Goal: Find contact information: Find contact information

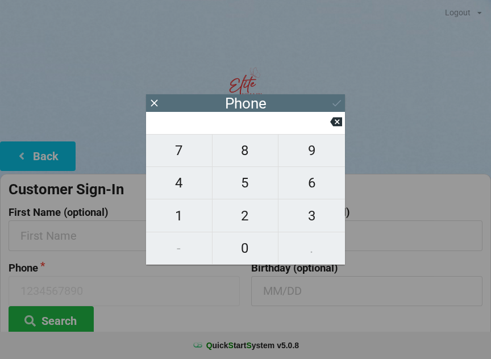
click at [314, 157] on span "9" at bounding box center [311, 151] width 66 height 24
type input "9"
click at [193, 217] on span "1" at bounding box center [179, 216] width 66 height 24
type input "91"
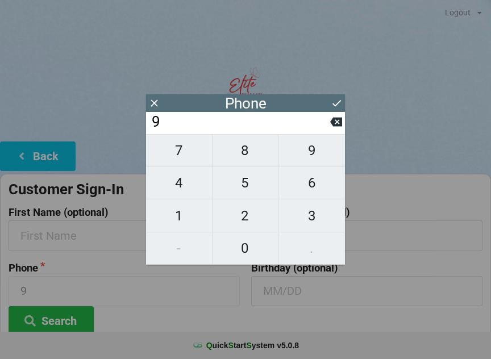
type input "91"
click at [318, 154] on span "9" at bounding box center [311, 151] width 66 height 24
type input "919"
click at [309, 184] on span "6" at bounding box center [311, 183] width 66 height 24
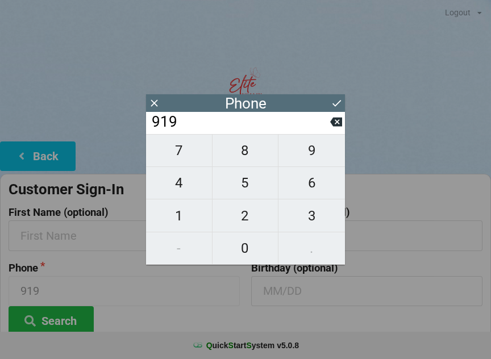
type input "9196"
click at [316, 217] on span "3" at bounding box center [311, 216] width 66 height 24
type input "91963"
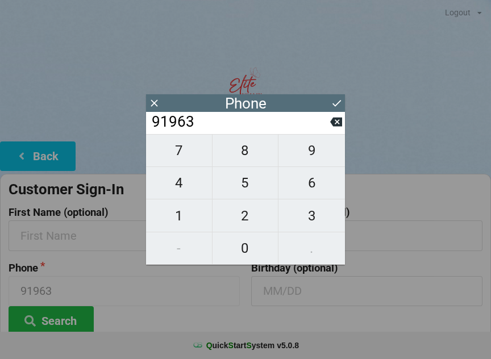
click at [177, 157] on span "7" at bounding box center [179, 151] width 66 height 24
type input "919637"
click at [240, 188] on span "5" at bounding box center [246, 183] width 66 height 24
type input "9196375"
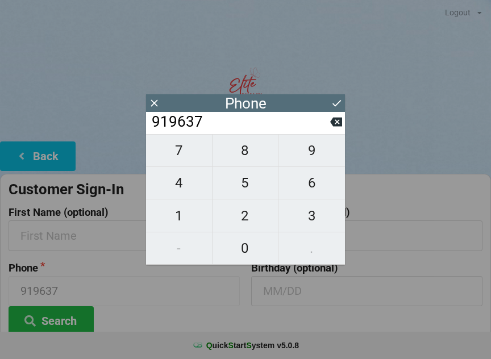
type input "9196375"
click at [242, 159] on span "8" at bounding box center [246, 151] width 66 height 24
type input "91963758"
click at [316, 155] on span "9" at bounding box center [311, 151] width 66 height 24
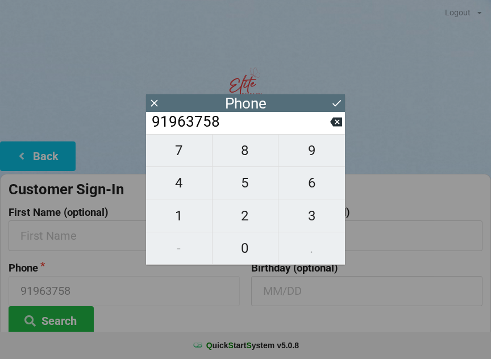
type input "919637589"
click at [250, 227] on span "2" at bounding box center [246, 216] width 66 height 24
type input "9196375892"
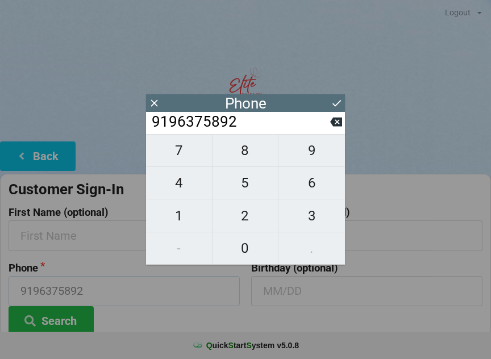
click at [225, 305] on input "9196375892" at bounding box center [124, 291] width 231 height 30
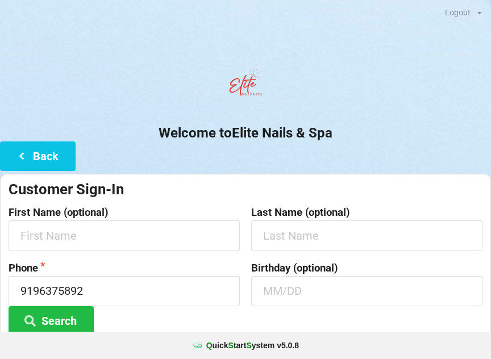
click at [184, 310] on div "Phone [PHONE_NUMBER] Search" at bounding box center [124, 299] width 243 height 73
click at [184, 236] on input "text" at bounding box center [124, 235] width 231 height 30
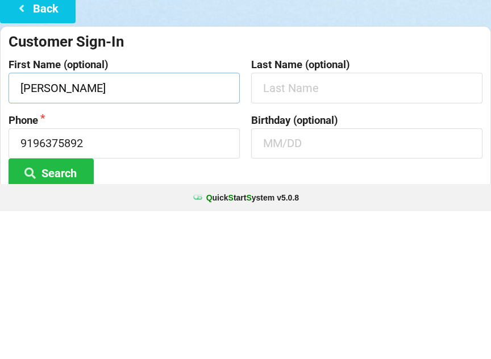
type input "[PERSON_NAME]"
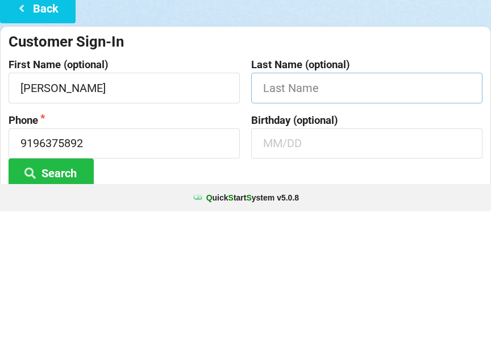
click at [354, 220] on input "text" at bounding box center [366, 235] width 231 height 30
type input "[PERSON_NAME]"
click at [51, 306] on button "Search" at bounding box center [51, 320] width 85 height 29
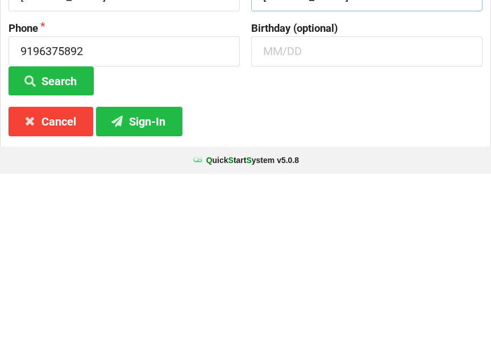
scroll to position [85, 0]
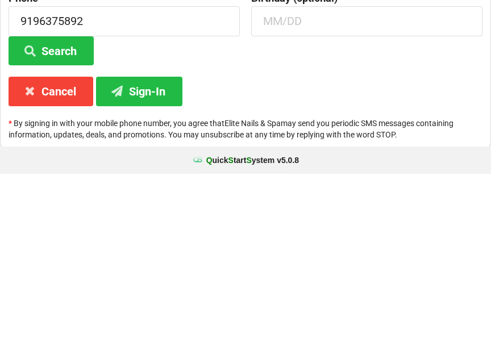
click at [165, 262] on button "Sign-In" at bounding box center [139, 276] width 86 height 29
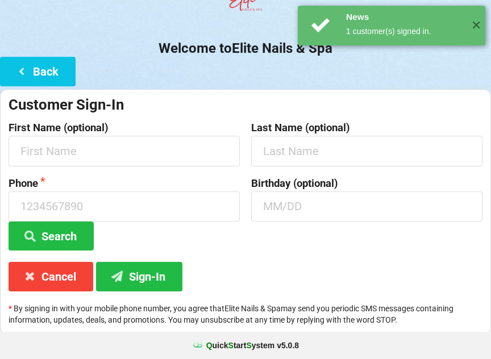
scroll to position [0, 0]
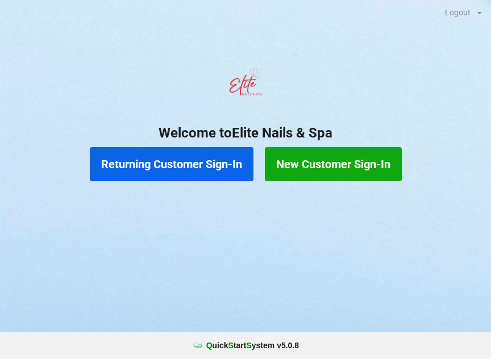
click at [161, 172] on button "Returning Customer Sign-In" at bounding box center [172, 164] width 164 height 34
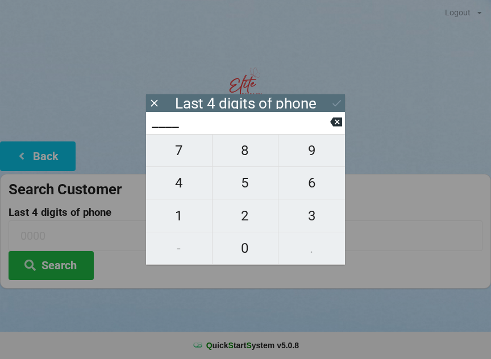
click at [178, 190] on span "4" at bounding box center [179, 183] width 66 height 24
type input "4___"
click at [255, 260] on span "0" at bounding box center [246, 248] width 66 height 24
type input "40__"
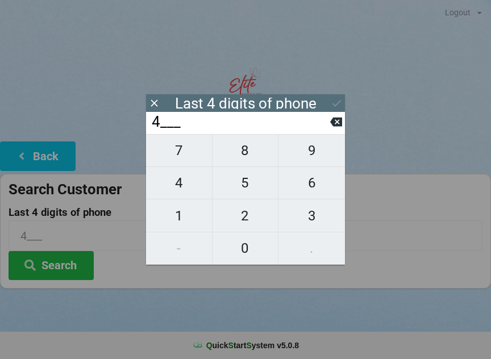
type input "40__"
click at [182, 217] on span "1" at bounding box center [179, 216] width 66 height 24
type input "401_"
click at [335, 123] on icon at bounding box center [336, 122] width 12 height 9
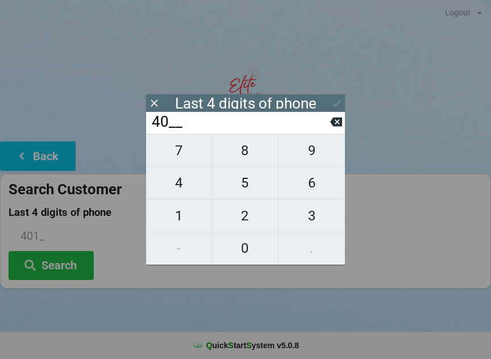
click at [185, 158] on span "7" at bounding box center [179, 151] width 66 height 24
type input "407_"
click at [165, 155] on span "7" at bounding box center [179, 151] width 66 height 24
type input "4077"
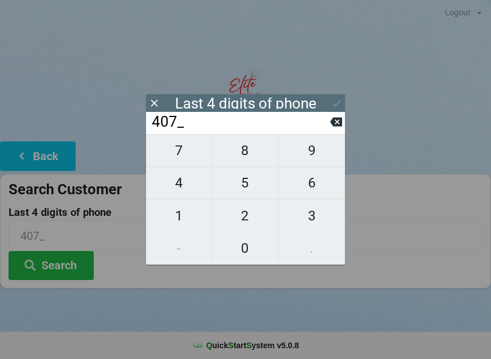
type input "4077"
click at [306, 217] on div "7 8 9 4 5 6 1 2 3 - 0 ." at bounding box center [245, 199] width 199 height 131
click at [337, 124] on icon at bounding box center [336, 122] width 12 height 9
click at [327, 124] on input "407_" at bounding box center [241, 122] width 180 height 18
click at [327, 125] on input "407_" at bounding box center [241, 122] width 180 height 18
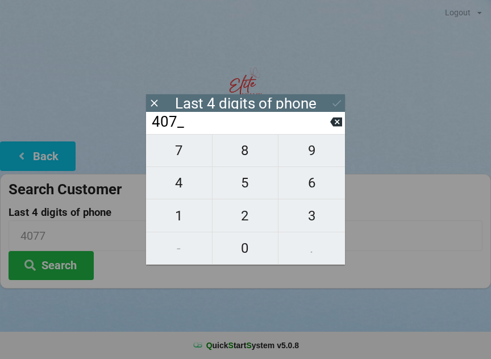
click at [327, 125] on input "407_" at bounding box center [241, 122] width 180 height 18
click at [330, 128] on input "407_" at bounding box center [241, 122] width 180 height 18
click at [332, 130] on button at bounding box center [336, 121] width 12 height 15
click at [328, 131] on input "40__" at bounding box center [241, 122] width 180 height 18
click at [324, 131] on input "40__" at bounding box center [241, 122] width 180 height 18
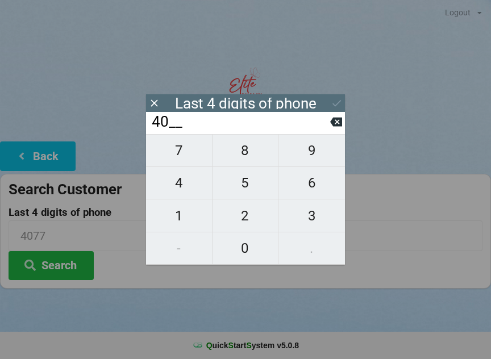
click at [324, 131] on input "40__" at bounding box center [241, 122] width 180 height 18
click at [328, 131] on input "40__" at bounding box center [241, 122] width 180 height 18
click at [323, 131] on input "40__" at bounding box center [241, 122] width 180 height 18
click at [319, 131] on input "40__" at bounding box center [241, 122] width 180 height 18
click at [323, 131] on input "40__" at bounding box center [241, 122] width 180 height 18
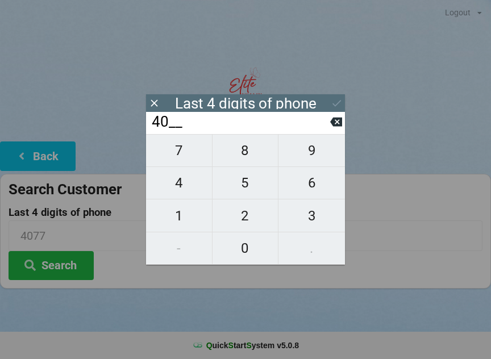
click at [323, 128] on input "40__" at bounding box center [241, 122] width 180 height 18
click at [326, 123] on input "40__" at bounding box center [241, 122] width 180 height 18
click at [330, 127] on icon at bounding box center [336, 122] width 12 height 12
click at [322, 128] on input "4___" at bounding box center [241, 122] width 180 height 18
click at [331, 127] on icon at bounding box center [336, 122] width 12 height 9
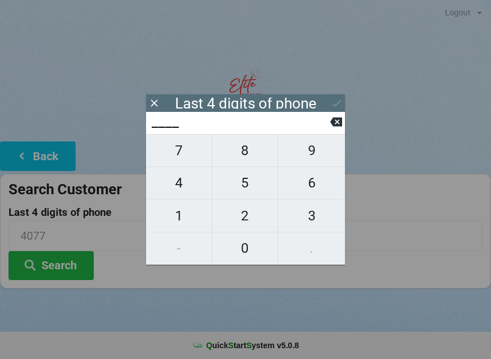
click at [336, 127] on icon at bounding box center [336, 122] width 12 height 12
click at [316, 149] on span "9" at bounding box center [311, 151] width 66 height 24
type input "9___"
click at [182, 156] on span "7" at bounding box center [179, 151] width 66 height 24
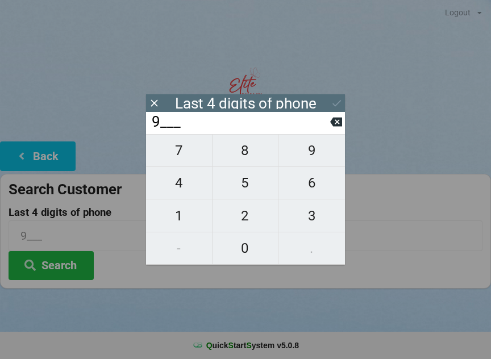
type input "97__"
click at [181, 173] on button "4" at bounding box center [179, 183] width 66 height 32
type input "974_"
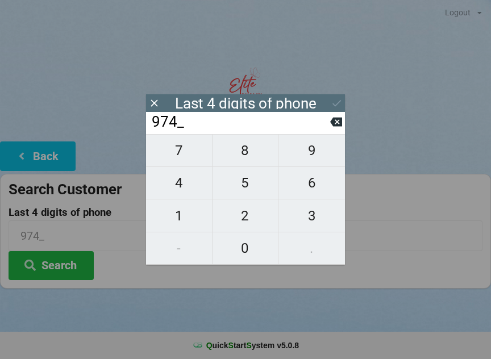
click at [177, 184] on span "4" at bounding box center [179, 183] width 66 height 24
type input "9744"
click at [338, 118] on button at bounding box center [336, 121] width 12 height 15
click at [173, 187] on span "4" at bounding box center [179, 183] width 66 height 24
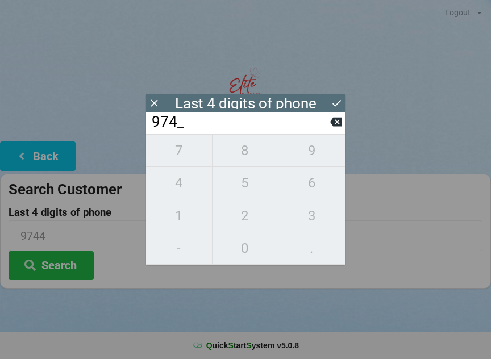
type input "9744"
click at [338, 95] on button at bounding box center [337, 102] width 12 height 15
